Goal: Information Seeking & Learning: Learn about a topic

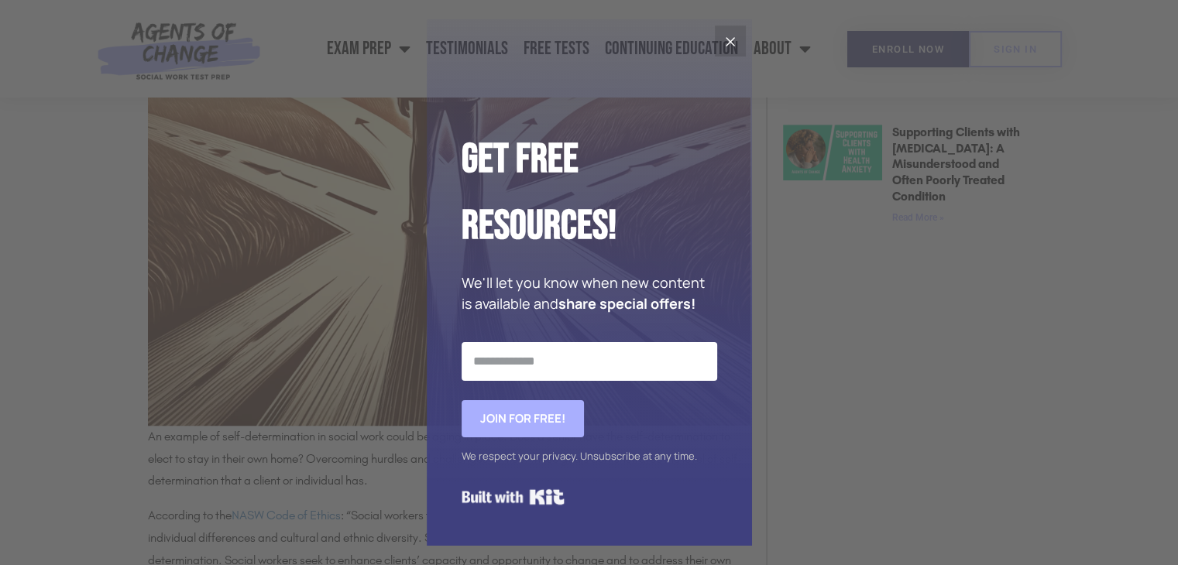
scroll to position [1254, 0]
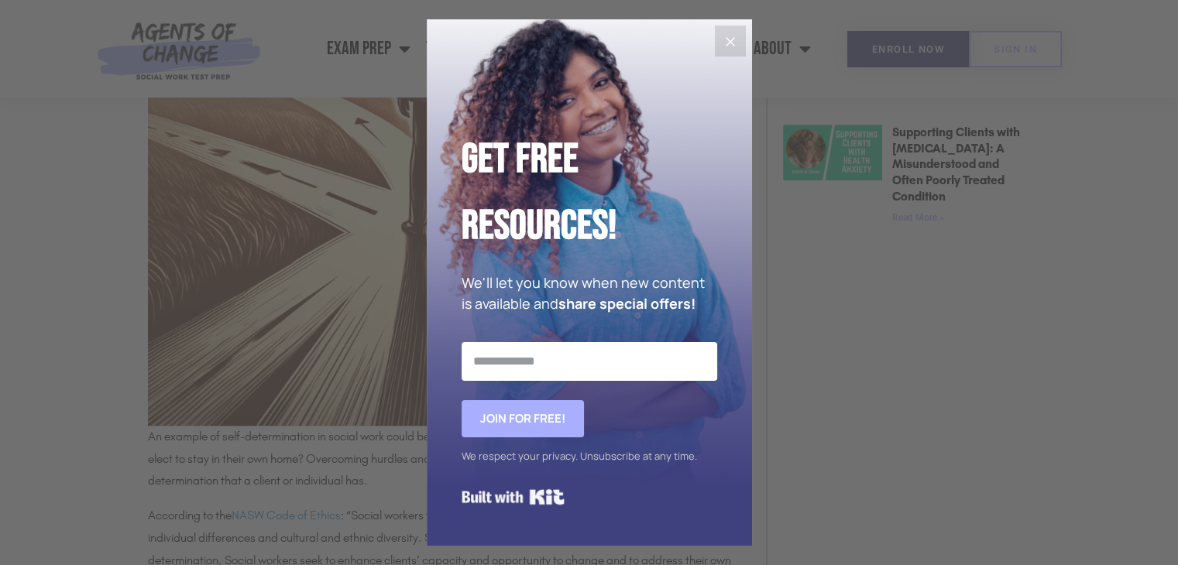
click at [718, 49] on button "Close" at bounding box center [730, 41] width 31 height 31
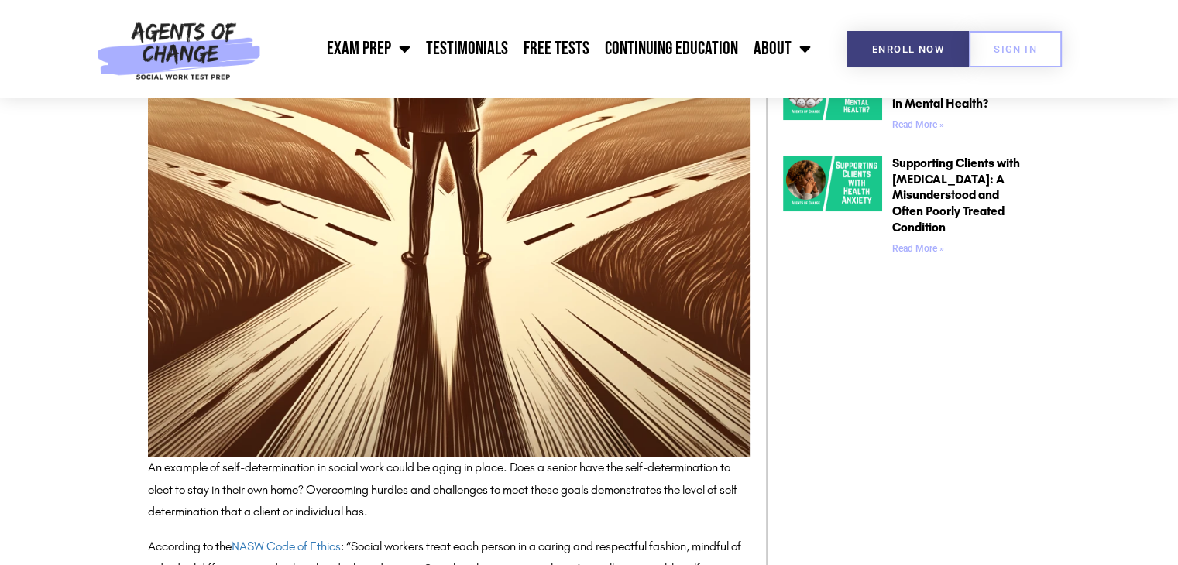
scroll to position [1198, 0]
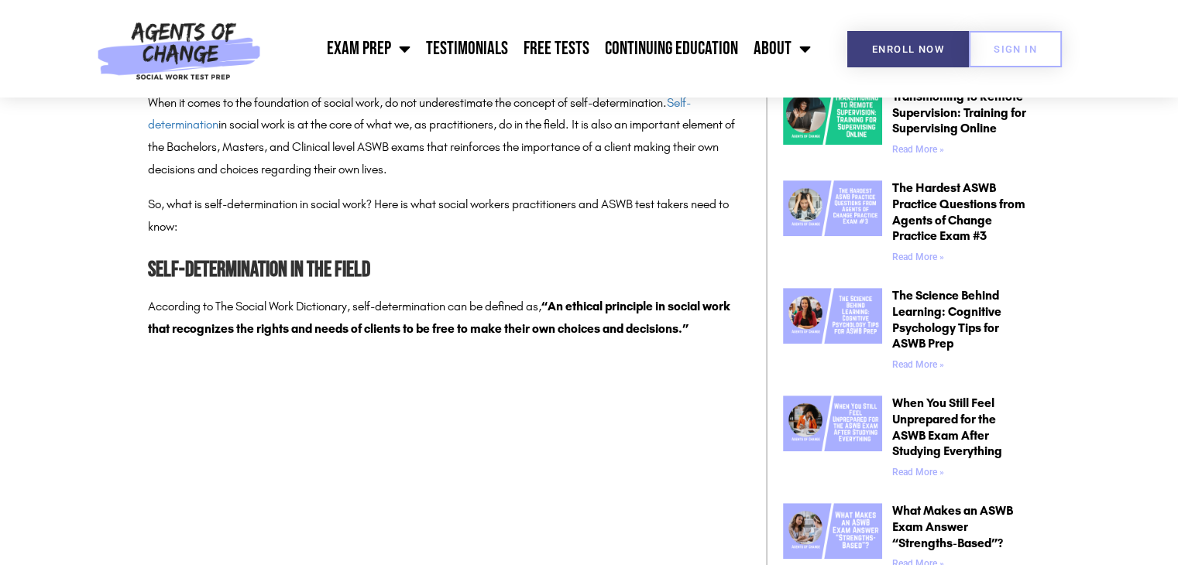
scroll to position [774, 0]
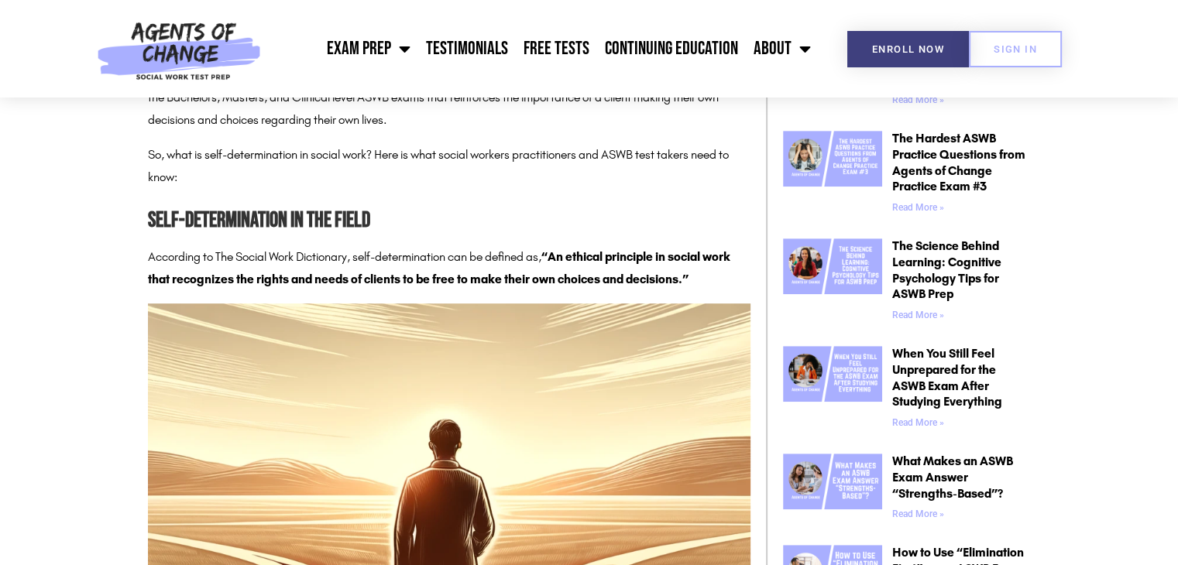
click at [149, 260] on p "According to The Social Work Dictionary, self-determination can be defined as, …" at bounding box center [449, 268] width 602 height 45
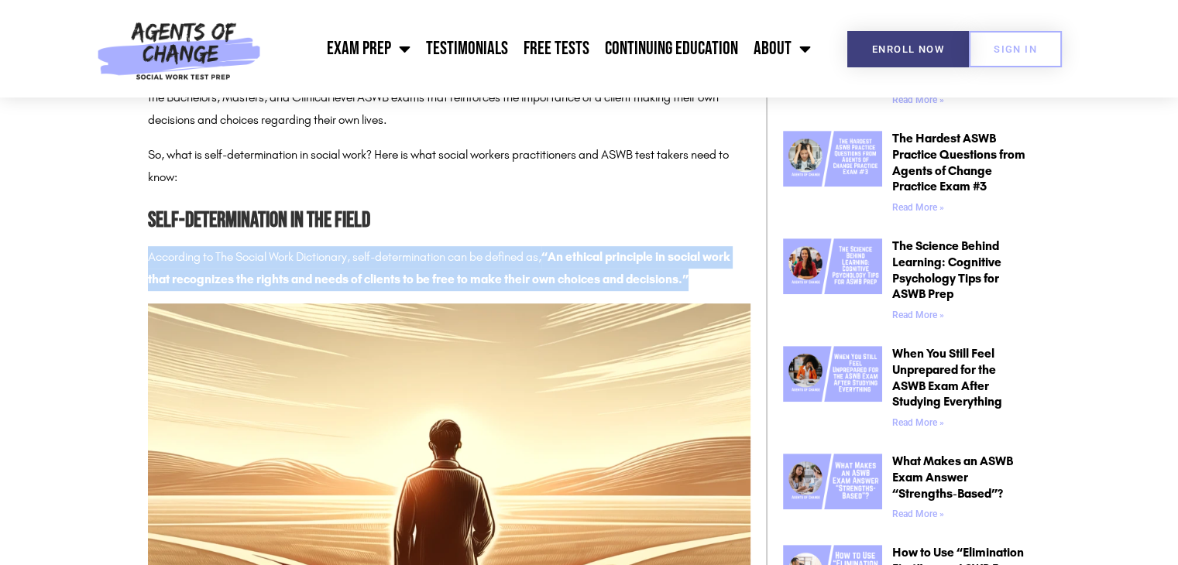
drag, startPoint x: 149, startPoint y: 258, endPoint x: 718, endPoint y: 278, distance: 568.6
click at [718, 278] on p "According to The Social Work Dictionary, self-determination can be defined as, …" at bounding box center [449, 268] width 602 height 45
copy p "According to The Social Work Dictionary, self-determination can be defined as, …"
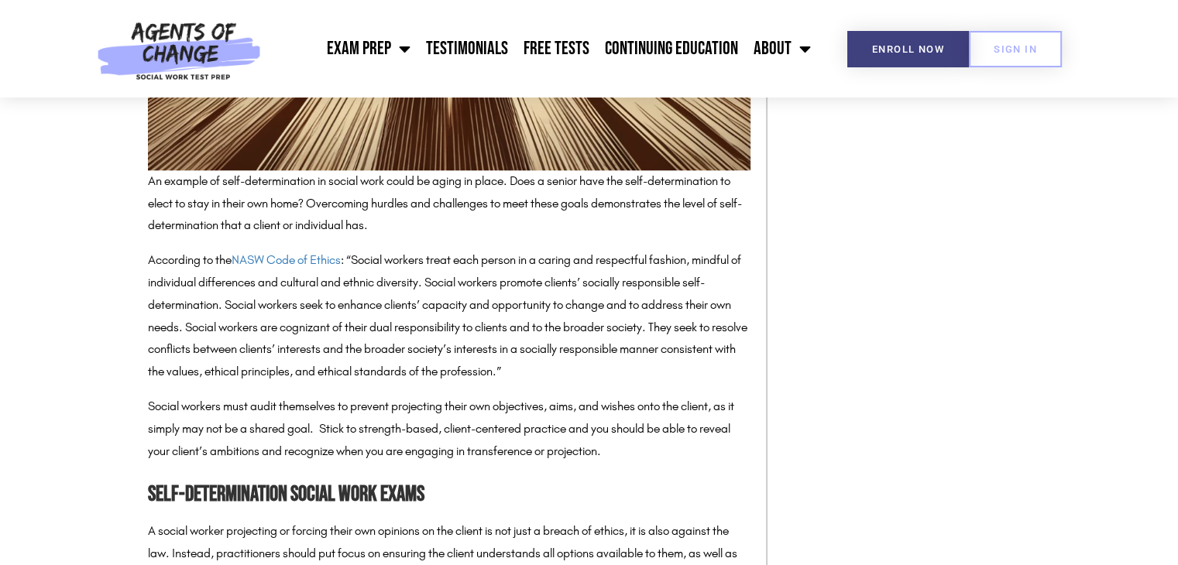
scroll to position [1513, 0]
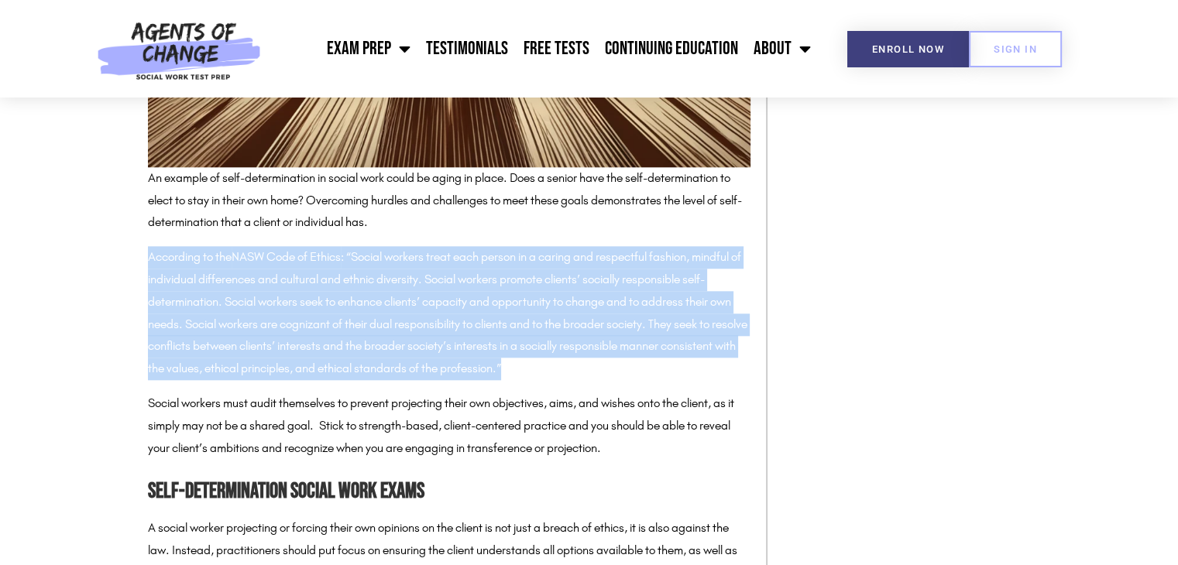
drag, startPoint x: 149, startPoint y: 258, endPoint x: 593, endPoint y: 365, distance: 457.1
click at [593, 365] on p "According to the NASW Code of Ethics : “Social workers treat each person in a c…" at bounding box center [449, 313] width 602 height 134
copy p "According to the NASW Code of Ethics : “Social workers treat each person in a c…"
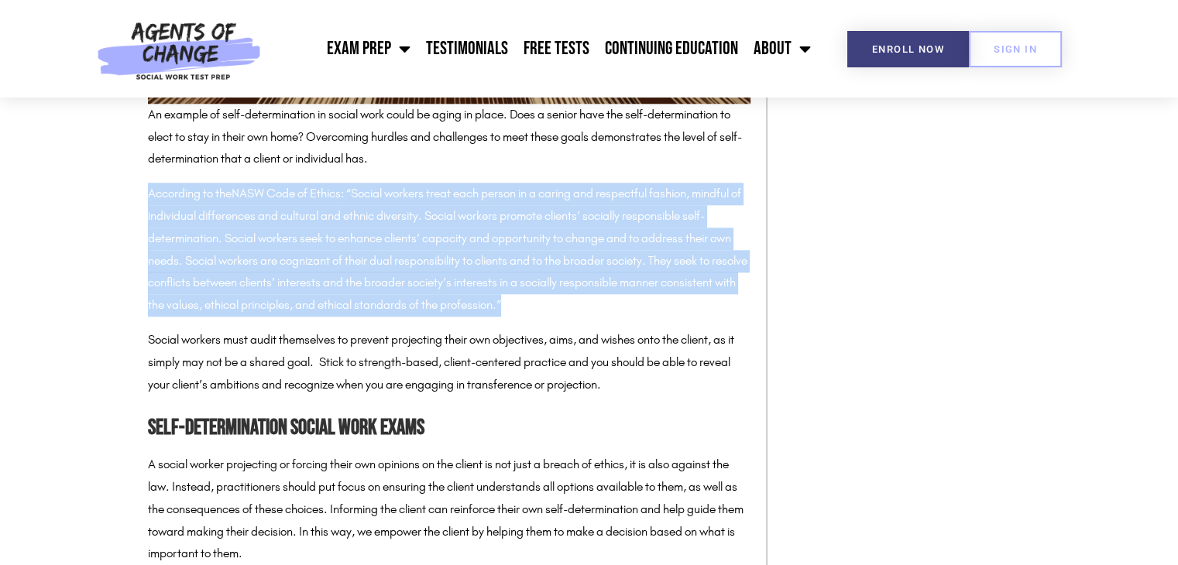
scroll to position [1579, 0]
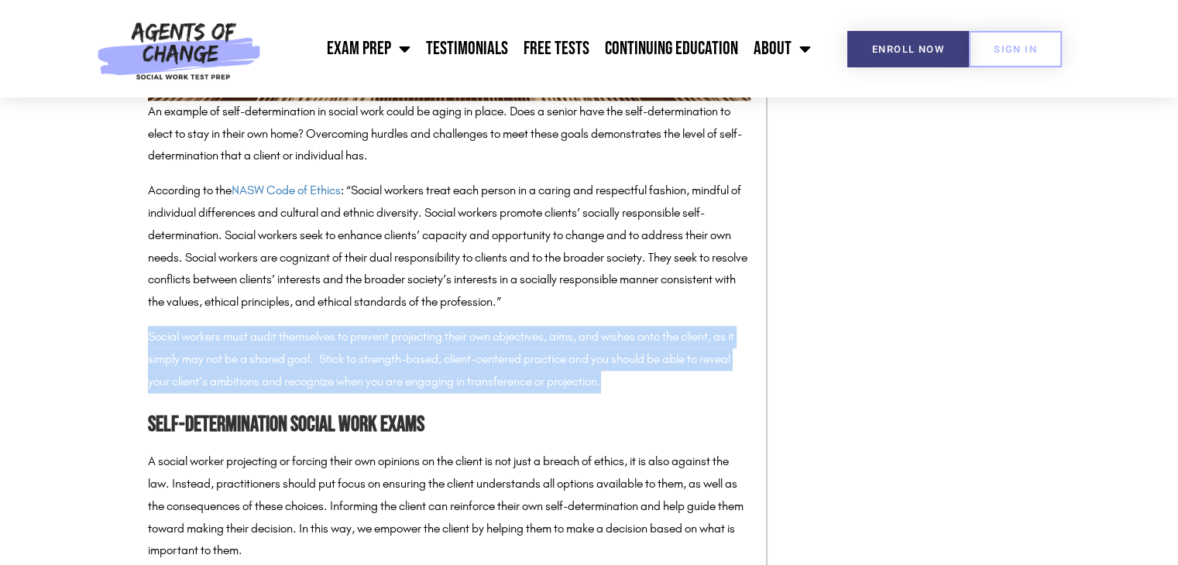
drag, startPoint x: 149, startPoint y: 332, endPoint x: 656, endPoint y: 379, distance: 508.5
click at [656, 379] on p "Social workers must audit themselves to prevent projecting their own objectives…" at bounding box center [449, 359] width 602 height 67
copy p "Social workers must audit themselves to prevent projecting their own objectives…"
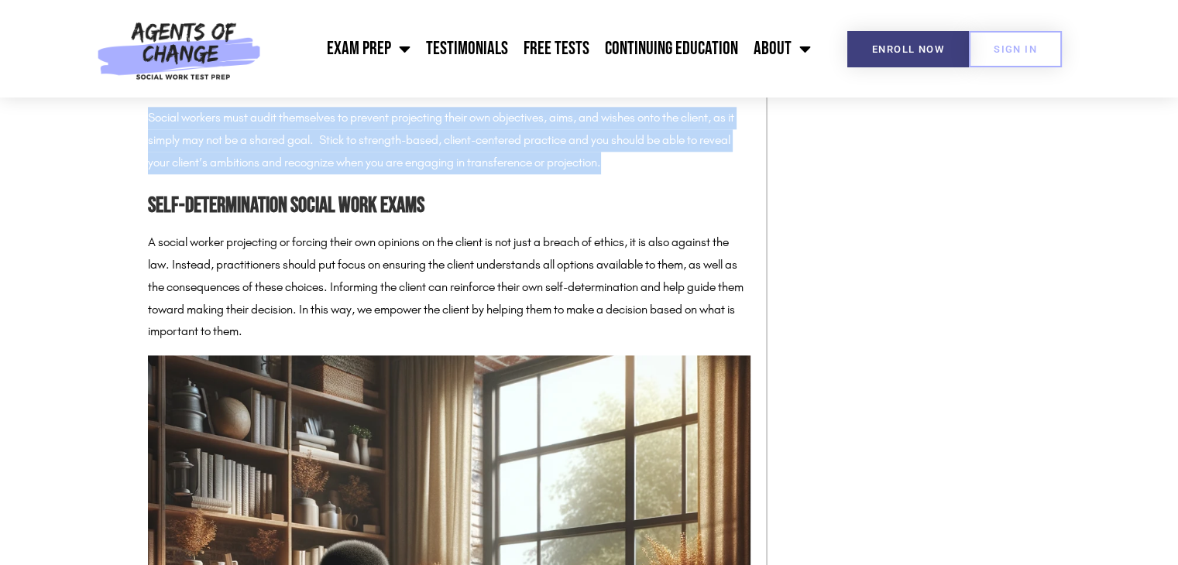
scroll to position [1796, 0]
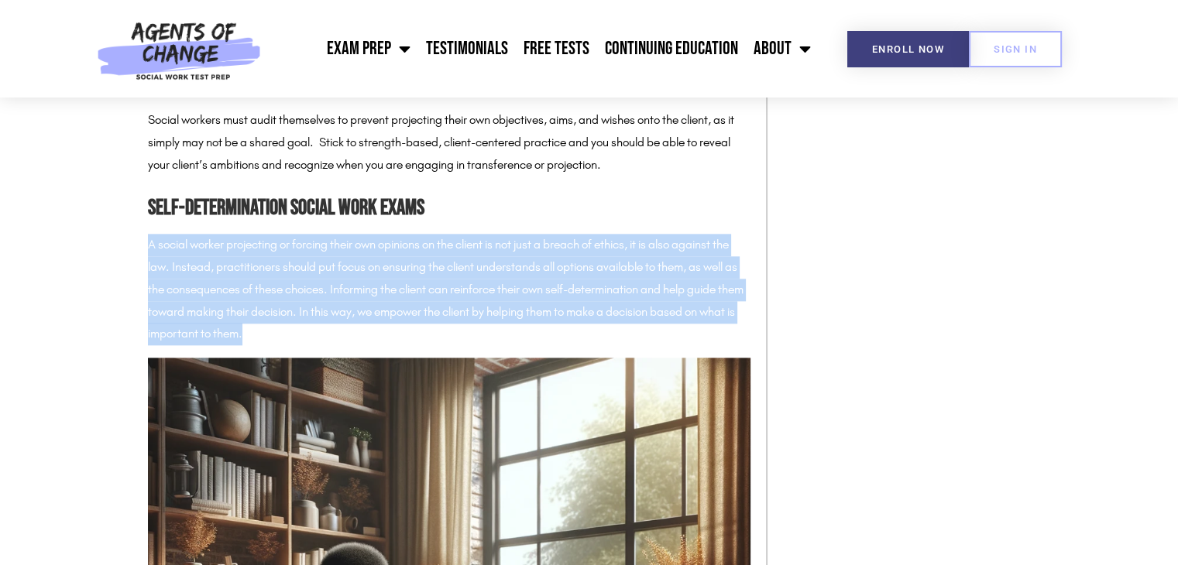
drag, startPoint x: 149, startPoint y: 240, endPoint x: 288, endPoint y: 329, distance: 165.4
click at [288, 329] on p "A social worker projecting or forcing their own opinions on the client is not j…" at bounding box center [449, 289] width 602 height 111
copy p "A social worker projecting or forcing their own opinions on the client is not j…"
